Goal: Navigation & Orientation: Find specific page/section

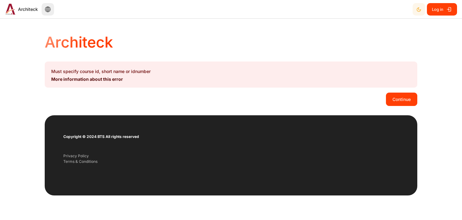
click at [395, 94] on button "Continue" at bounding box center [401, 98] width 31 height 13
